Goal: Transaction & Acquisition: Purchase product/service

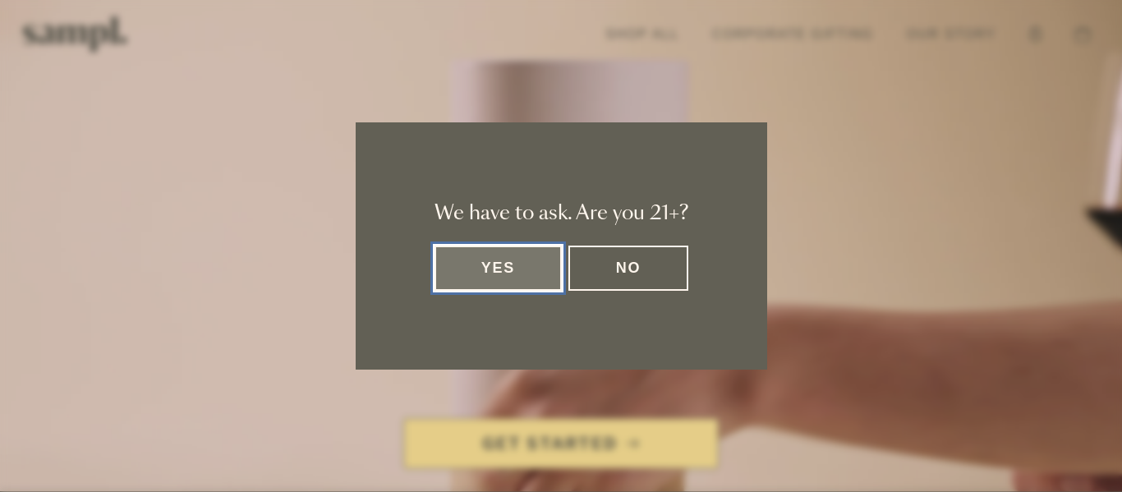
click at [516, 260] on button "Yes" at bounding box center [499, 268] width 128 height 45
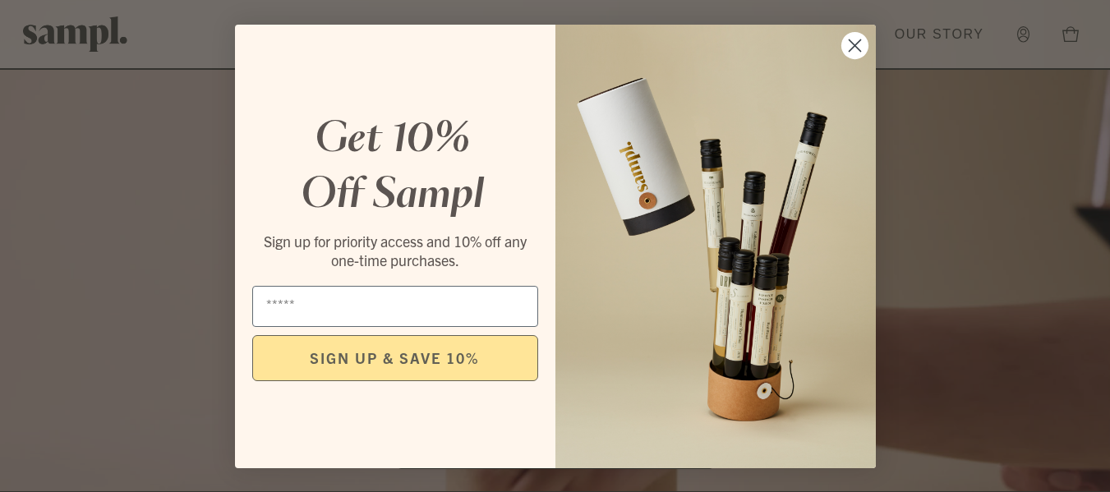
scroll to position [431, 0]
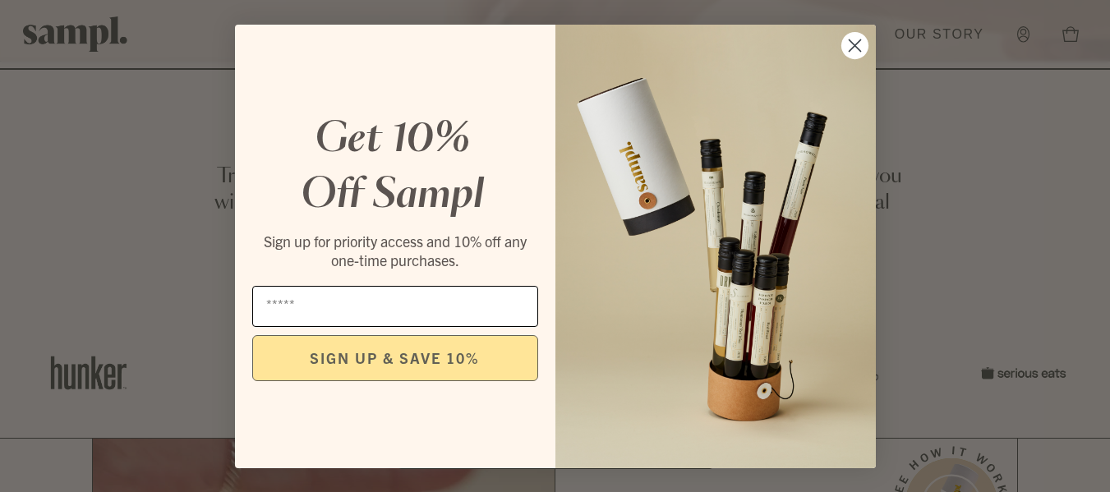
click at [375, 307] on input "Email" at bounding box center [395, 306] width 286 height 41
type input "**********"
click at [404, 353] on button "SIGN UP & SAVE 10%" at bounding box center [395, 358] width 286 height 46
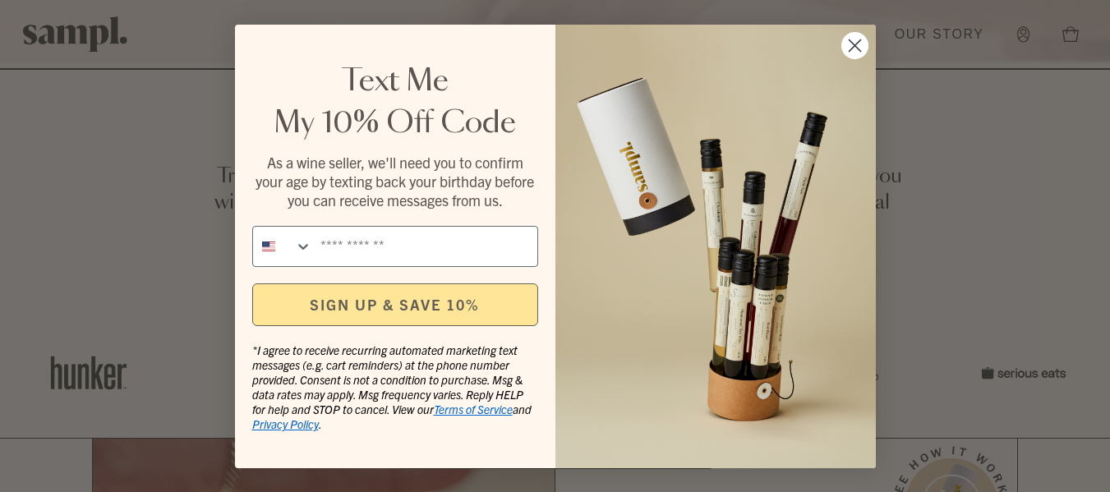
click at [855, 48] on circle "Close dialog" at bounding box center [854, 44] width 27 height 27
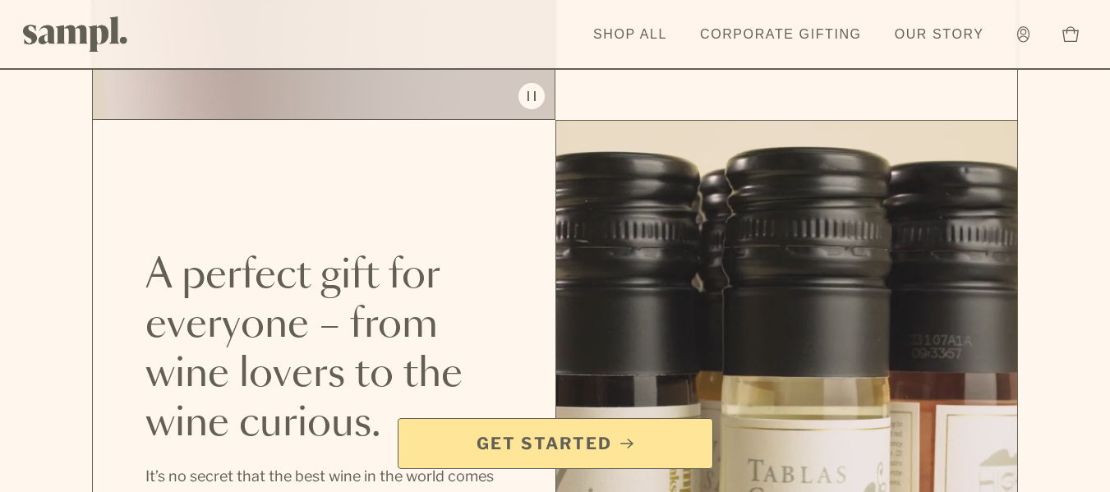
scroll to position [1722, 0]
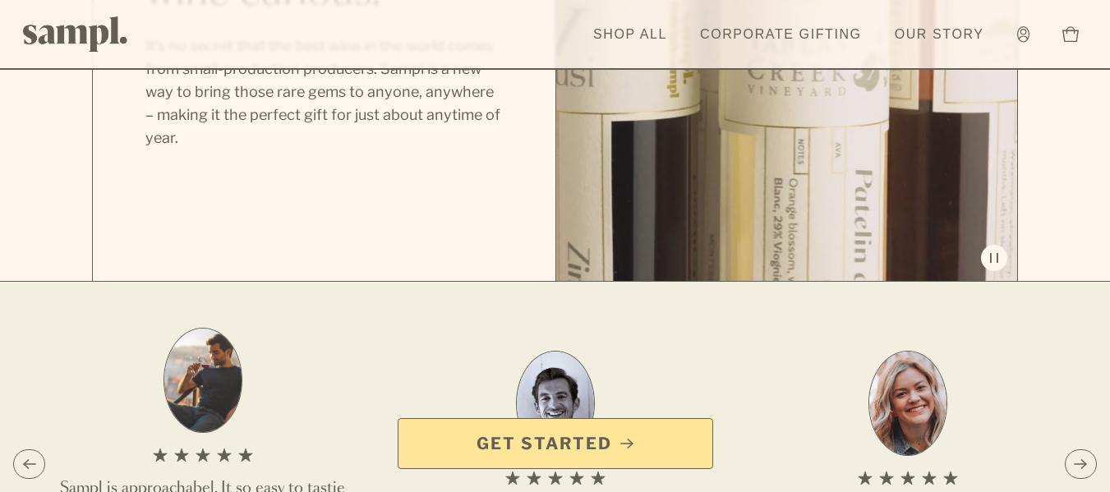
click at [550, 449] on span "Get Started" at bounding box center [545, 443] width 136 height 23
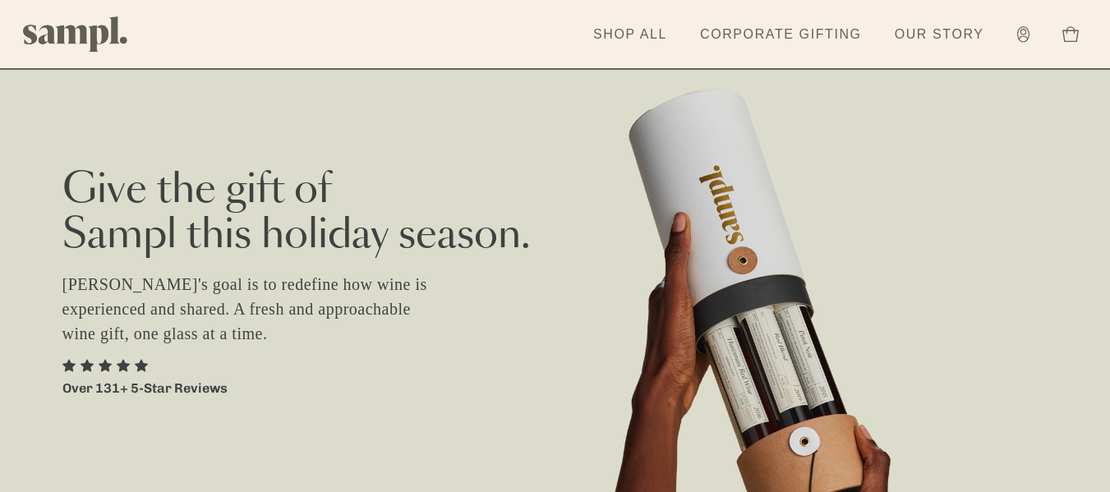
click at [1049, 452] on div "Give the gift of [PERSON_NAME] this holiday season. [PERSON_NAME]'s goal is to …" at bounding box center [555, 308] width 1110 height 616
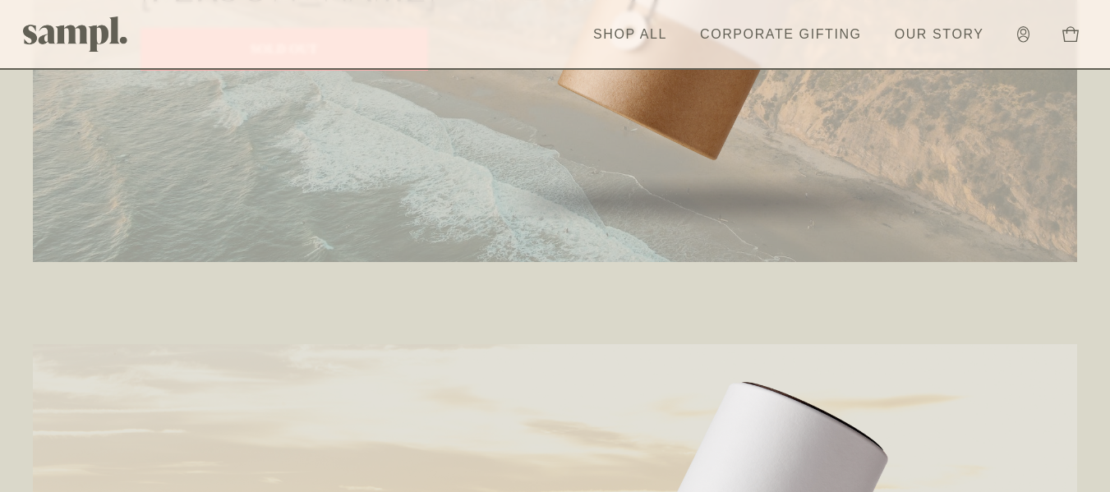
scroll to position [2902, 0]
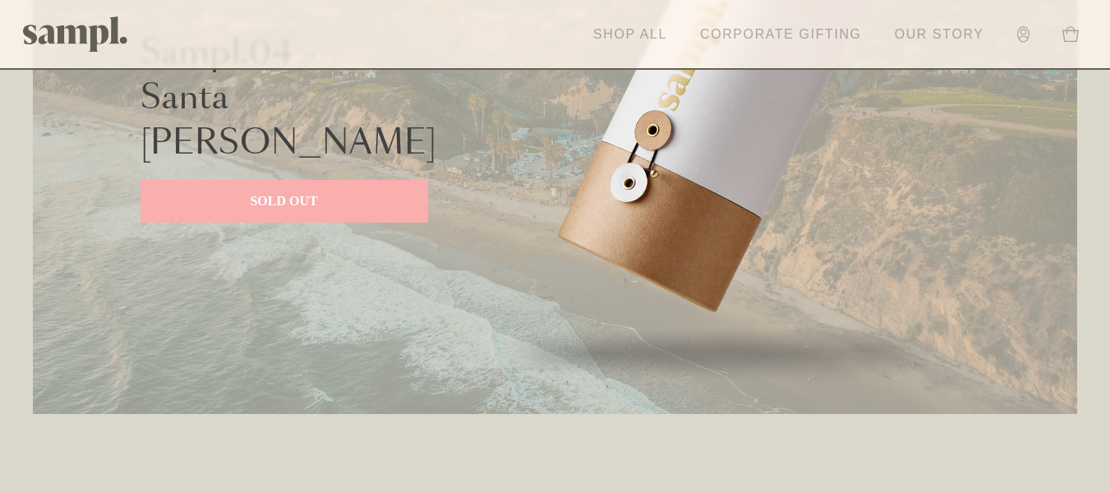
click at [629, 34] on link "Shop All" at bounding box center [630, 34] width 90 height 36
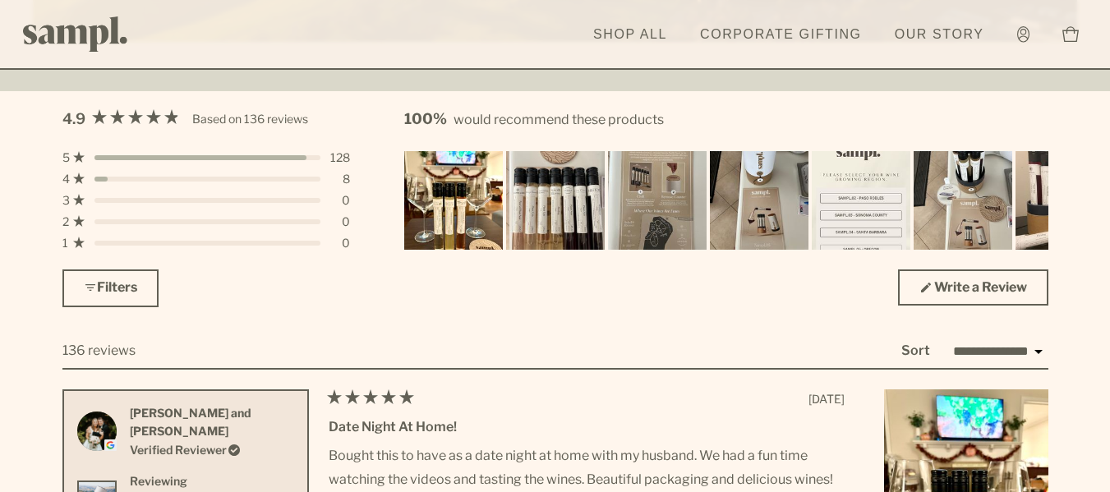
scroll to position [5019, 0]
